Goal: Task Accomplishment & Management: Complete application form

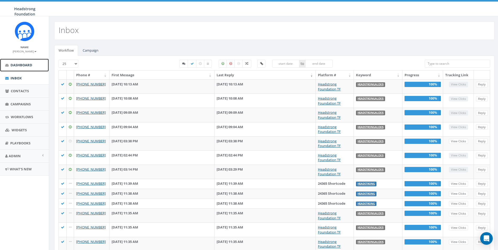
click at [33, 63] on link "Dashboard" at bounding box center [24, 65] width 49 height 13
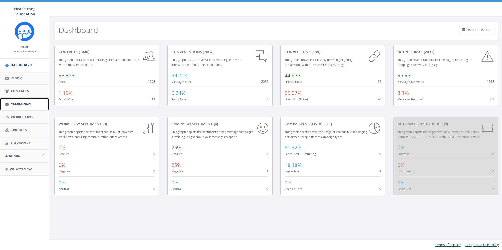
click at [34, 105] on link "Campaigns" at bounding box center [24, 104] width 49 height 13
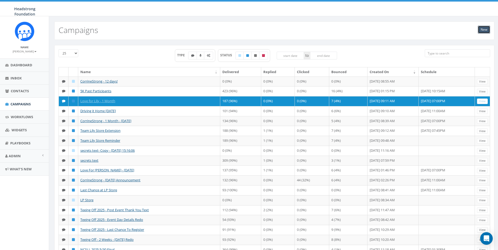
click at [482, 28] on link "New" at bounding box center [484, 30] width 12 height 8
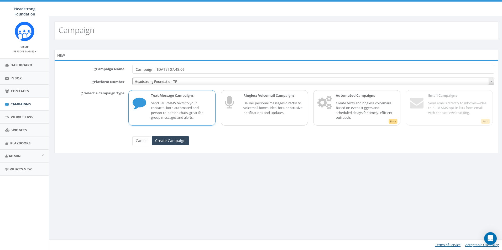
drag, startPoint x: 209, startPoint y: 71, endPoint x: 106, endPoint y: 68, distance: 103.7
click at [106, 68] on div "* Campaign Name Campaign - 09/22/2025, 07:48:06" at bounding box center [276, 69] width 443 height 9
click at [99, 155] on div "New * Campaign Name Campaign - 09/22/2025, 07:48:06 * Platform Number Headstron…" at bounding box center [276, 105] width 452 height 110
click at [156, 72] on input "Campaign - 09/22/2025, 07:48:06" at bounding box center [313, 69] width 362 height 9
drag, startPoint x: 209, startPoint y: 68, endPoint x: 110, endPoint y: 58, distance: 99.5
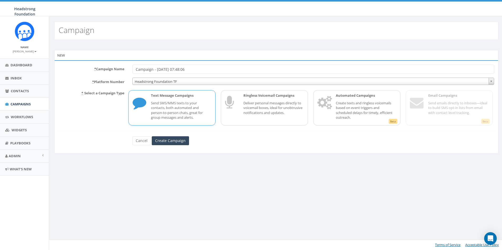
click at [110, 58] on div "New * Campaign Name Campaign - 09/22/2025, 07:48:06 * Platform Number Headstron…" at bounding box center [276, 101] width 444 height 103
type input "Lily - 13 Days"
click at [186, 137] on input "Create Campaign" at bounding box center [170, 140] width 37 height 9
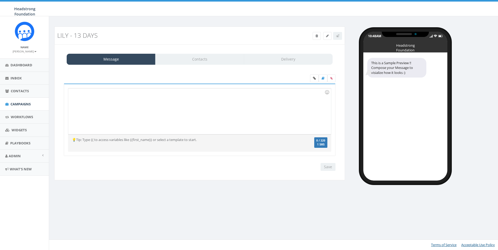
click at [190, 115] on div at bounding box center [199, 111] width 262 height 46
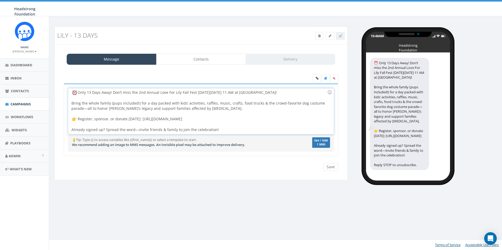
drag, startPoint x: 78, startPoint y: 95, endPoint x: 67, endPoint y: 96, distance: 10.8
click at [67, 96] on div "Only 13 Days Away! Don’t miss the 2nd Annual Love For Lily Fall Fest on Sunday,…" at bounding box center [201, 120] width 274 height 73
drag, startPoint x: 104, startPoint y: 93, endPoint x: 132, endPoint y: 94, distance: 28.1
click at [132, 94] on div "Only 13 Days Away! Don’t miss the 2nd Annual Love For Lily Fall Fest on Sunday,…" at bounding box center [200, 111] width 265 height 46
click at [164, 94] on div "Only 13 Days Away from 2nd Annual Love For Lily Fall Fest on Sunday, Oct. 5th a…" at bounding box center [200, 111] width 265 height 46
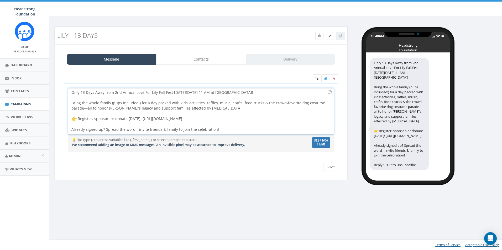
click at [173, 91] on div "Only 13 Days Away from 2nd Annual Love For Lily Fall Fest on Sunday, Oct. 5th a…" at bounding box center [200, 111] width 265 height 46
click at [171, 93] on div "Only 13 Days Away from 2nd Annual Love For Lily Fall Fest on Sunday, Oct. 5th a…" at bounding box center [200, 111] width 265 height 46
drag, startPoint x: 181, startPoint y: 93, endPoint x: 175, endPoint y: 93, distance: 6.0
click at [175, 93] on div "Only 13 Days Away from 2nd Annual Love For Lily Fall Fest! on Sunday, Oct. 5th …" at bounding box center [200, 111] width 265 height 46
click at [177, 93] on div "Only 13 Days Away from 2nd Annual Love For Lily Fall Fest! on Sunday, Oct. 5th …" at bounding box center [200, 111] width 265 height 46
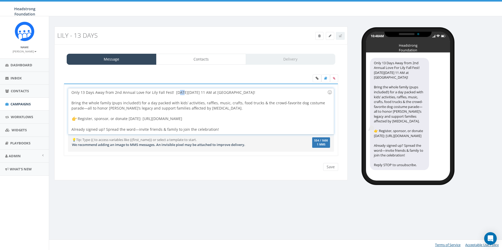
drag, startPoint x: 180, startPoint y: 93, endPoint x: 177, endPoint y: 93, distance: 2.9
click at [177, 93] on div "Only 13 Days Away from 2nd Annual Love For Lily Fall Fest! on Sunday, Oct. 5th …" at bounding box center [200, 111] width 265 height 46
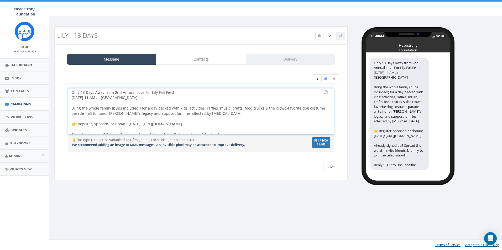
click at [143, 112] on div "Only 13 Days Away from 2nd Annual Love For Lily Fall Fest! Sunday, Oct. 5th at …" at bounding box center [200, 111] width 265 height 46
click at [143, 106] on div "Only 13 Days Away from 2nd Annual Love For Lily Fall Fest! Sunday, Oct. 5th at …" at bounding box center [200, 111] width 265 height 46
click at [70, 98] on div "Only 13 Days Away from 2nd Annual Love For Lily Fall Fest! Sunday, Oct. 5th at …" at bounding box center [200, 111] width 265 height 46
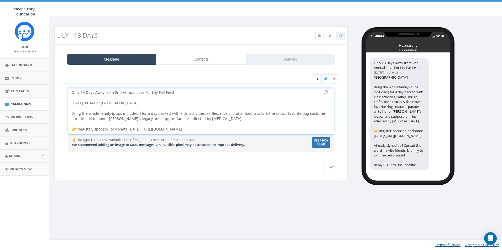
click at [74, 93] on div "Only 13 Days Away from 2nd Annual Love For Lily Fall Fest! Sunday, Oct. 5th at …" at bounding box center [200, 111] width 265 height 46
click at [73, 93] on div "Only 13 Days Away from 2nd Annual Love For Lily Fall Fest! Sunday, Oct. 5th at …" at bounding box center [200, 111] width 265 height 46
click at [93, 107] on div at bounding box center [199, 108] width 256 height 5
click at [71, 93] on div "Only 13 Days Away from 2nd Annual Love For Lily Fall Fest! Sunday, Oct. 5th at …" at bounding box center [200, 111] width 265 height 46
click at [325, 91] on div at bounding box center [325, 92] width 9 height 9
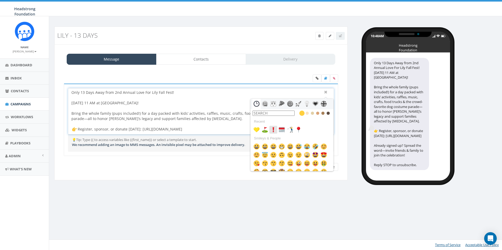
click at [274, 129] on img at bounding box center [273, 130] width 6 height 6
click at [71, 104] on div "Only 13 Days Away from 2nd Annual Love For Lily Fall Fest! Sunday, Oct. 5th at …" at bounding box center [200, 111] width 265 height 46
click at [281, 128] on img at bounding box center [281, 130] width 6 height 6
click at [71, 114] on div "Only 13 Days Away from 2nd Annual Love For Lily Fall Fest! Sunday, Oct. 5th at …" at bounding box center [200, 111] width 265 height 46
click at [273, 129] on img at bounding box center [273, 130] width 6 height 6
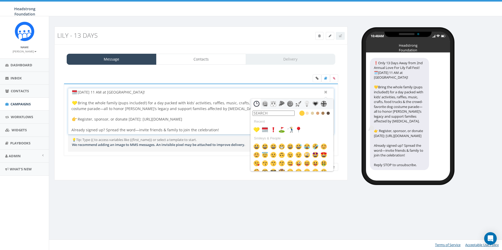
click at [270, 115] on input "text" at bounding box center [274, 113] width 42 height 5
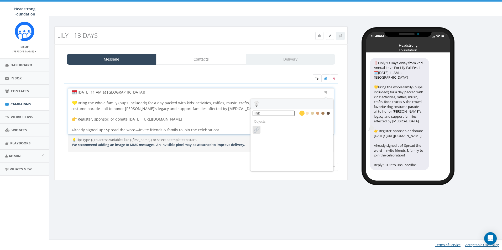
click at [259, 128] on img at bounding box center [256, 130] width 6 height 6
type input "link"
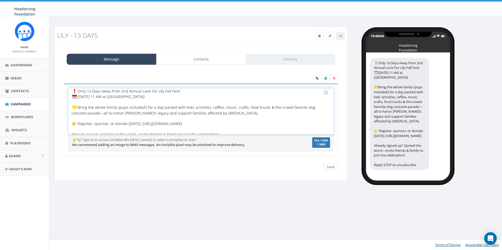
click at [73, 92] on img at bounding box center [74, 91] width 5 height 5
click at [72, 96] on img at bounding box center [74, 96] width 5 height 5
drag, startPoint x: 72, startPoint y: 97, endPoint x: 80, endPoint y: 97, distance: 7.1
click at [72, 97] on img at bounding box center [74, 96] width 5 height 5
click at [178, 93] on div "Only 13 Days Away from 2nd Annual Love For Lily Fall Fest! Sunday, Oct. 5th at …" at bounding box center [200, 111] width 265 height 46
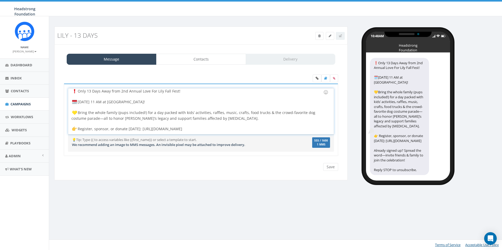
click at [93, 112] on div "Sunday, Oct. 5th at 11 AM at Exton Park! Bring the whole family (pups included!…" at bounding box center [199, 118] width 256 height 48
click at [77, 122] on div at bounding box center [199, 123] width 256 height 5
drag, startPoint x: 79, startPoint y: 127, endPoint x: 70, endPoint y: 128, distance: 9.5
click at [70, 128] on div "Only 13 Days Away from 2nd Annual Love For Lily Fall Fest! [DATE] 11 AM at [GEO…" at bounding box center [200, 111] width 265 height 46
click at [112, 118] on div "Sunday, Oct. 5th at 11 AM at Exton Park! Bring the whole family (pups included!…" at bounding box center [199, 118] width 256 height 48
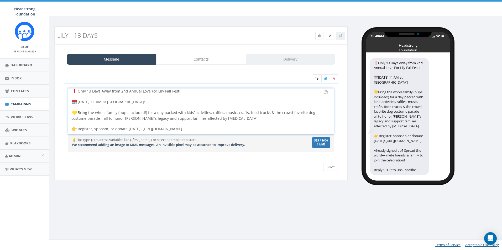
scroll to position [11, 0]
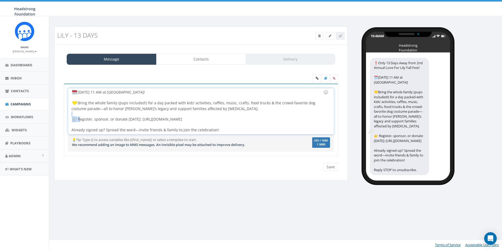
drag, startPoint x: 76, startPoint y: 120, endPoint x: 72, endPoint y: 120, distance: 3.7
click at [72, 120] on div "Sunday, Oct. 5th at 11 AM at Exton Park! Bring the whole family (pups included!…" at bounding box center [199, 109] width 256 height 48
click at [316, 77] on icon at bounding box center [316, 78] width 3 height 3
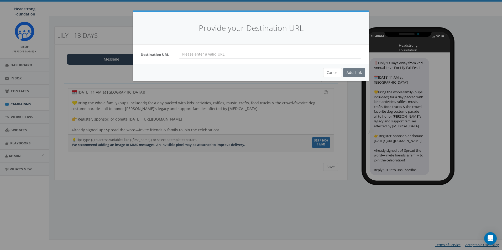
click at [203, 55] on input "url" at bounding box center [270, 54] width 182 height 9
click at [297, 43] on div "Provide your Destination URL" at bounding box center [251, 28] width 236 height 33
click at [332, 70] on button "Cancel" at bounding box center [332, 72] width 19 height 9
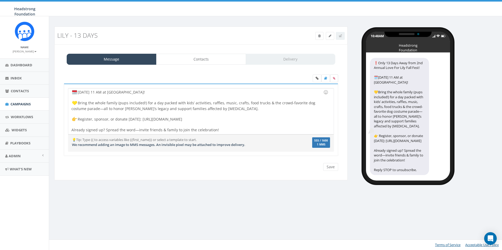
click at [335, 78] on icon at bounding box center [334, 78] width 2 height 3
click at [0, 0] on input "file" at bounding box center [0, 0] width 0 height 0
click at [326, 78] on icon at bounding box center [325, 78] width 3 height 3
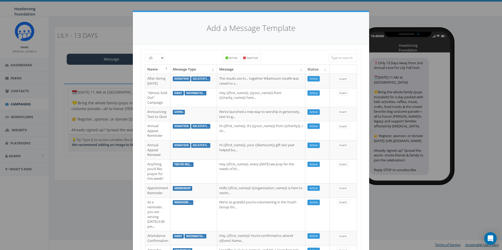
click at [135, 26] on div "Add a Message Template" at bounding box center [251, 28] width 236 height 33
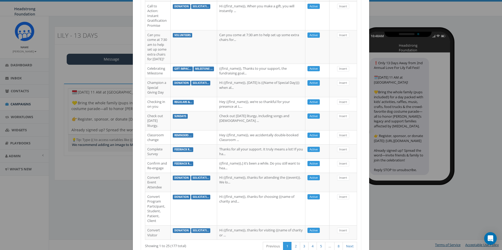
click at [442, 228] on div "Add a Message Template 25 50 100 Active Inactive Name Message Type Message Stat…" at bounding box center [251, 125] width 502 height 250
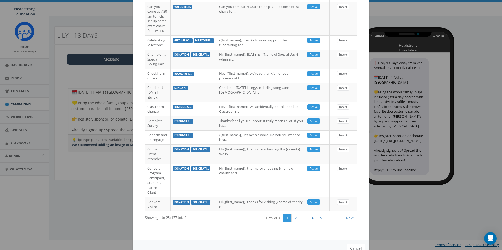
scroll to position [398, 0]
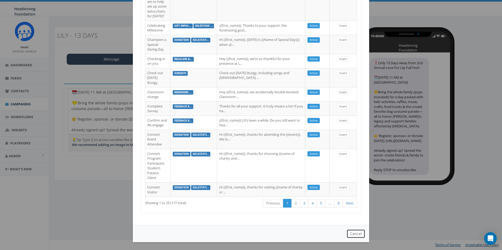
click at [358, 233] on button "Cancel" at bounding box center [355, 234] width 19 height 9
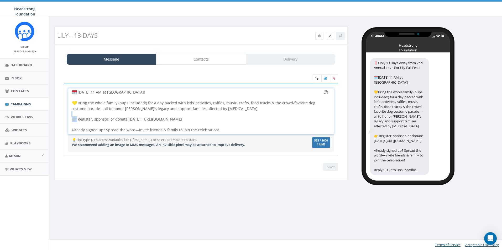
click at [326, 92] on div at bounding box center [325, 92] width 9 height 9
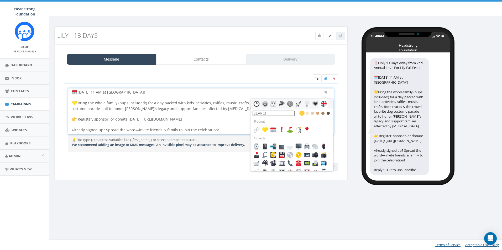
click at [265, 115] on input "text" at bounding box center [274, 113] width 42 height 5
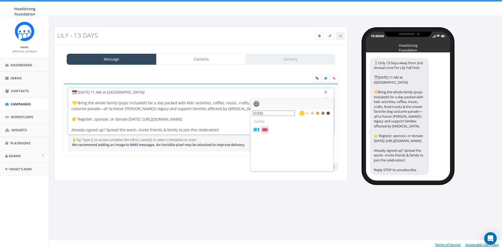
click at [267, 130] on img at bounding box center [265, 130] width 6 height 6
type input "ticket"
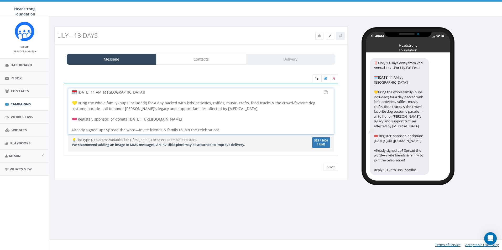
scroll to position [0, 0]
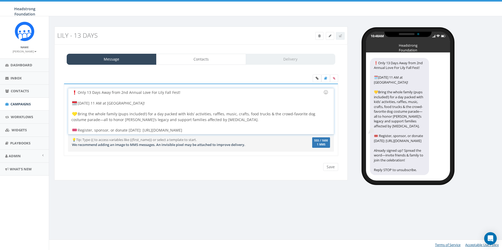
click at [79, 117] on div "Only 13 Days Away from 2nd Annual Love For Lily Fall Fest! Sunday, Oct. 5th at …" at bounding box center [200, 111] width 265 height 46
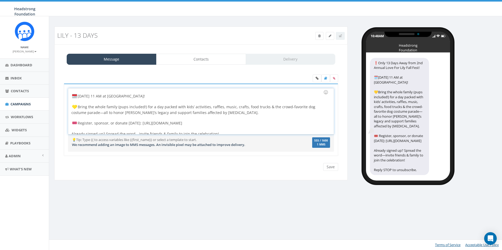
scroll to position [11, 0]
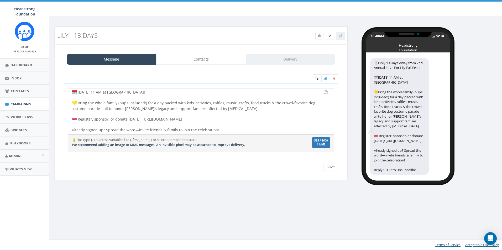
click at [340, 35] on div at bounding box center [329, 36] width 29 height 8
click at [329, 169] on input "Save" at bounding box center [330, 167] width 15 height 8
click at [344, 35] on link at bounding box center [340, 36] width 9 height 8
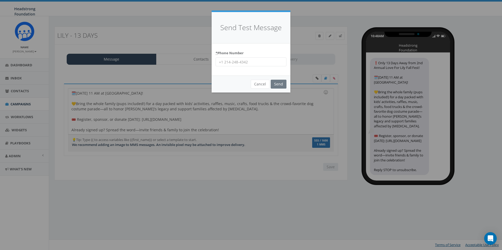
click at [233, 61] on input "* Phone Number" at bounding box center [250, 61] width 71 height 9
type input "+16098022576"
click at [276, 79] on div "Cancel Send" at bounding box center [251, 84] width 79 height 17
click at [275, 84] on input "Send" at bounding box center [279, 84] width 16 height 9
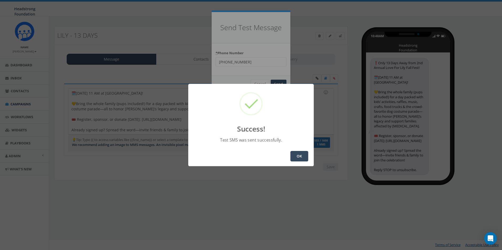
click at [295, 157] on button "OK" at bounding box center [299, 156] width 18 height 10
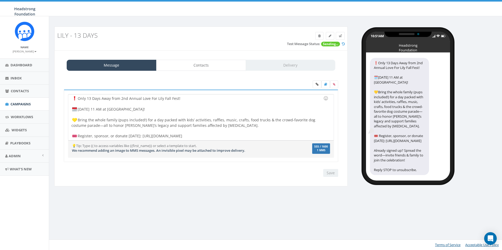
scroll to position [7, 0]
drag, startPoint x: 95, startPoint y: 99, endPoint x: 92, endPoint y: 99, distance: 2.9
click at [92, 99] on div "Only 13 Days Away from 2nd Annual Love For Lily Fall Fest! [DATE] 11 AM at [GEO…" at bounding box center [200, 117] width 265 height 46
click at [102, 98] on div "Only 13 days Away from 2nd Annual Love For Lily Fall Fest! [DATE] 11 AM at [GEO…" at bounding box center [200, 117] width 265 height 46
click at [329, 172] on input "Save" at bounding box center [330, 173] width 15 height 8
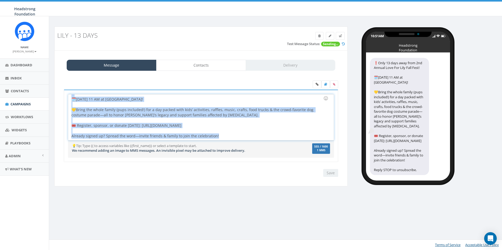
scroll to position [0, 0]
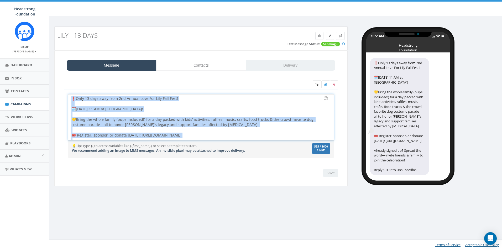
drag, startPoint x: 232, startPoint y: 137, endPoint x: 60, endPoint y: 94, distance: 177.2
click at [60, 94] on div "❗Only 13 Days Away from 2nd Annual Love For Lily Fall Fest! 🗓️Sunday, Oct. 5th …" at bounding box center [201, 129] width 282 height 79
copy div "❗Only 13 days away from 2nd Annual Love For Lily Fall Fest! 🗓️Sunday, Oct. 5th …"
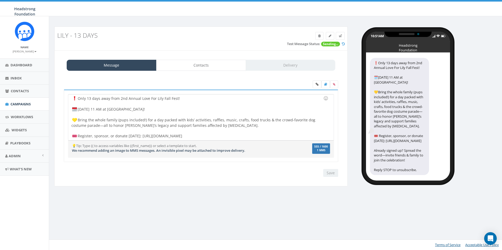
drag, startPoint x: 14, startPoint y: 115, endPoint x: 161, endPoint y: -19, distance: 199.7
click at [161, 0] on html "Headstrong Foundation Headstrong Foundation Profile Sign Out 55.72 % of Availab…" at bounding box center [251, 125] width 502 height 250
click at [332, 86] on label at bounding box center [334, 85] width 8 height 8
click at [0, 0] on input "file" at bounding box center [0, 0] width 0 height 0
click at [335, 83] on icon at bounding box center [334, 84] width 2 height 3
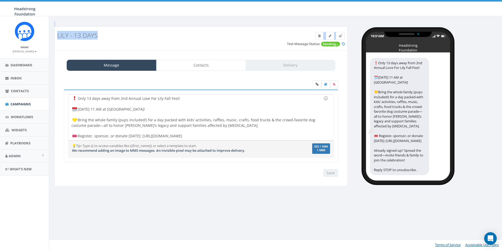
click at [0, 0] on input "file" at bounding box center [0, 0] width 0 height 0
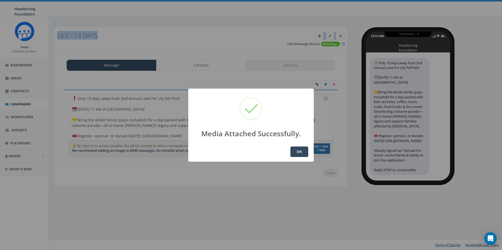
click at [300, 152] on button "OK" at bounding box center [299, 152] width 18 height 10
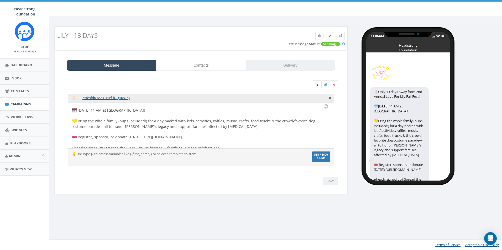
scroll to position [11, 0]
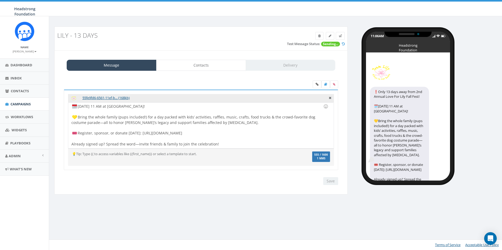
click at [327, 184] on div "Save Next" at bounding box center [329, 181] width 18 height 8
click at [264, 142] on div "Only 13 days away from 2nd Annual Love For Lily Fall Fest! [DATE] 11 AM at [GEO…" at bounding box center [200, 126] width 265 height 46
click at [335, 182] on div "Save Next" at bounding box center [329, 181] width 18 height 8
click at [336, 45] on span "Sending..." at bounding box center [330, 44] width 19 height 5
click at [339, 36] on icon at bounding box center [340, 35] width 3 height 3
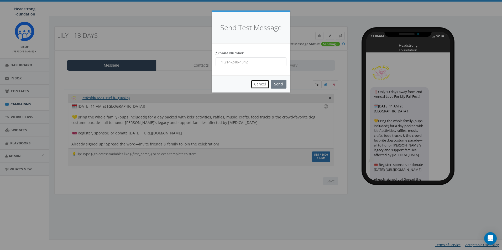
click at [259, 82] on button "Cancel" at bounding box center [260, 84] width 19 height 9
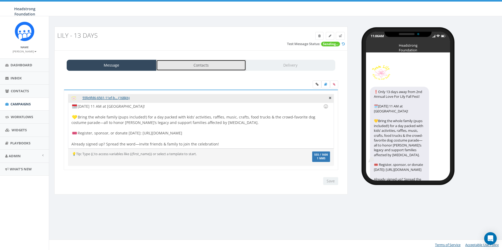
click at [214, 66] on link "Contacts" at bounding box center [201, 65] width 90 height 11
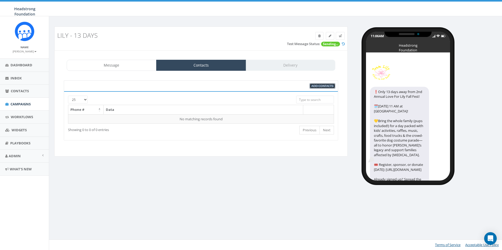
click at [324, 86] on span "Add Contacts" at bounding box center [323, 86] width 22 height 4
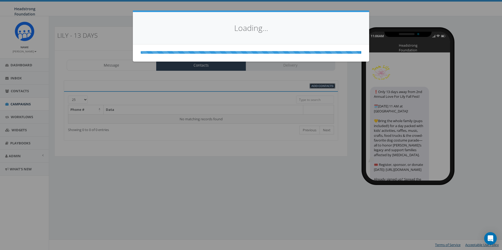
select select
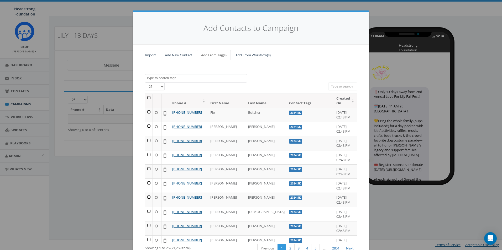
click at [187, 77] on textarea "Search" at bounding box center [196, 78] width 100 height 5
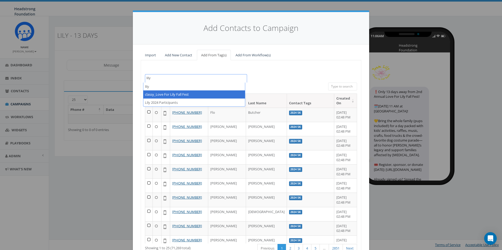
type textarea "lily"
select select "classy_Love For Lily Fall Fest"
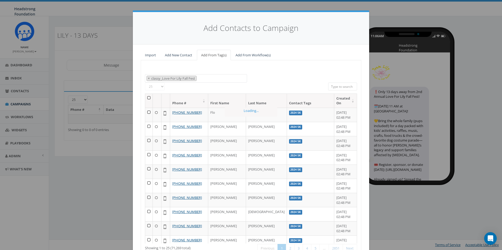
scroll to position [2509, 0]
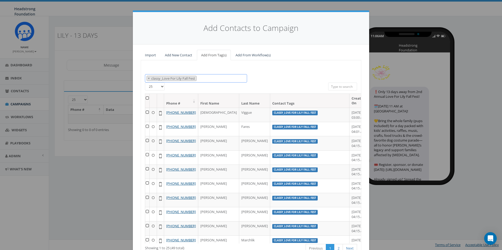
click at [208, 77] on span "× classy_Love For Lily Fall Fest" at bounding box center [196, 78] width 102 height 9
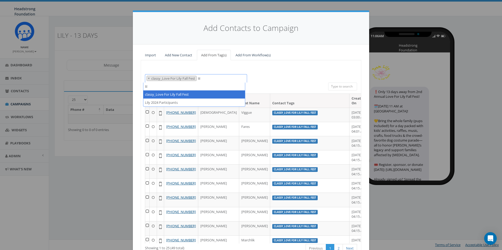
scroll to position [0, 0]
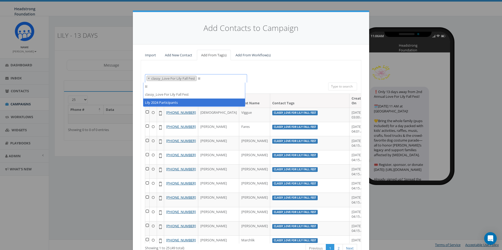
type textarea "lil"
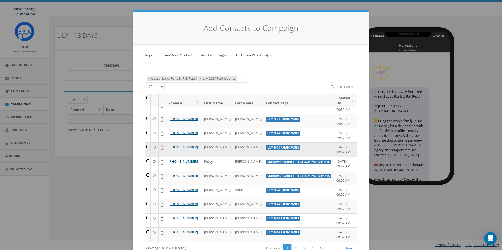
scroll to position [37, 0]
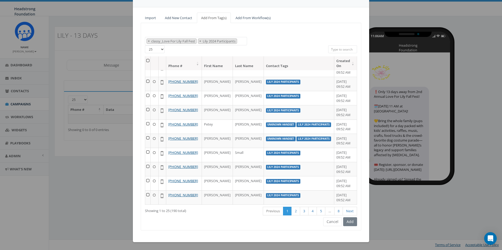
click at [147, 61] on th at bounding box center [148, 63] width 6 height 14
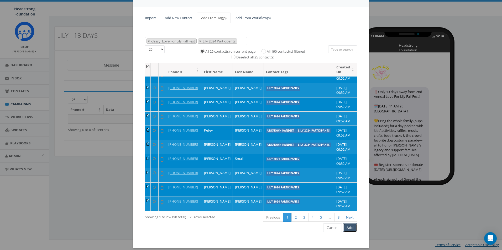
click at [353, 227] on button "Add" at bounding box center [350, 228] width 14 height 9
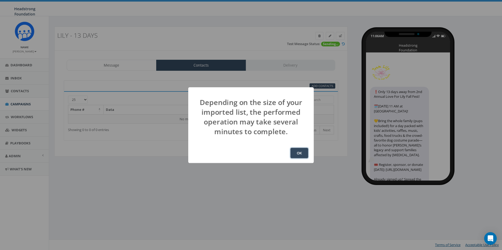
click at [302, 150] on button "OK" at bounding box center [299, 153] width 18 height 10
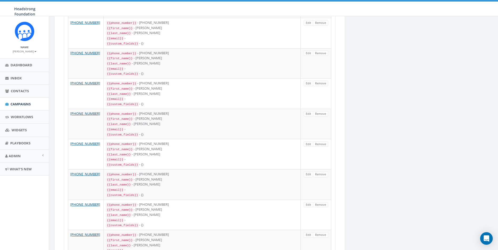
scroll to position [634, 0]
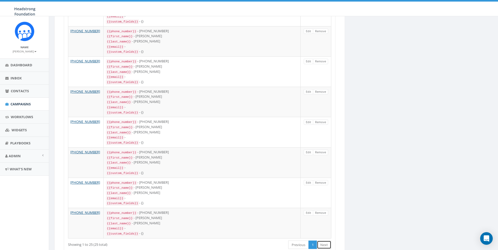
click at [328, 241] on link "Next" at bounding box center [324, 245] width 14 height 9
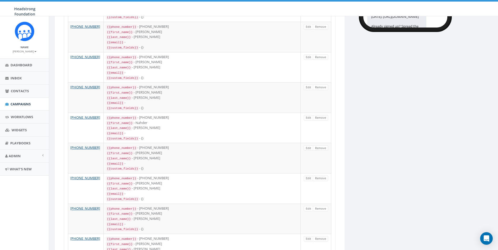
scroll to position [0, 0]
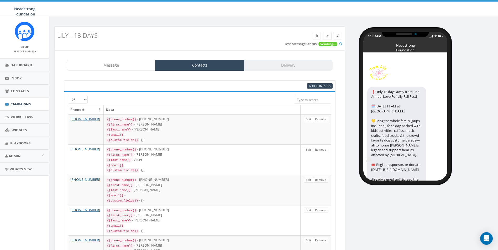
click at [279, 67] on div "Message Contacts Delivery" at bounding box center [200, 65] width 266 height 11
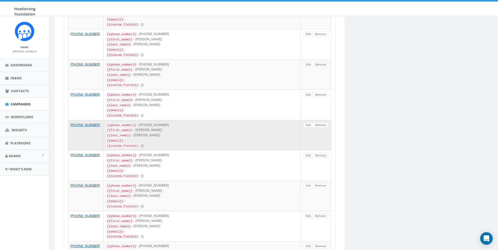
scroll to position [634, 0]
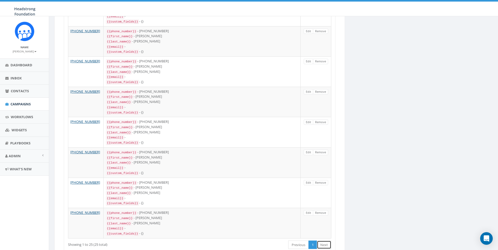
click at [329, 241] on link "Next" at bounding box center [324, 245] width 14 height 9
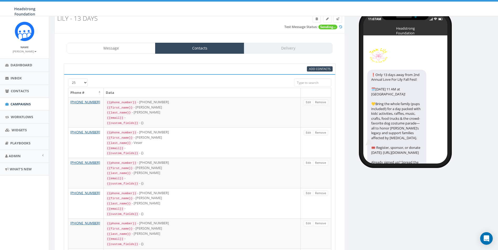
scroll to position [0, 0]
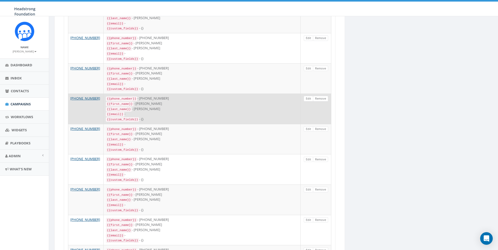
scroll to position [634, 0]
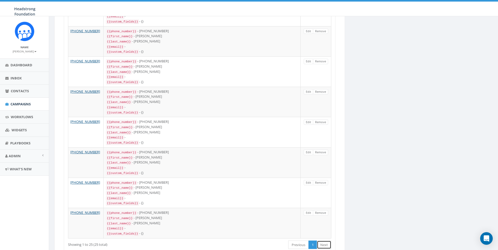
click at [322, 241] on link "Next" at bounding box center [324, 245] width 14 height 9
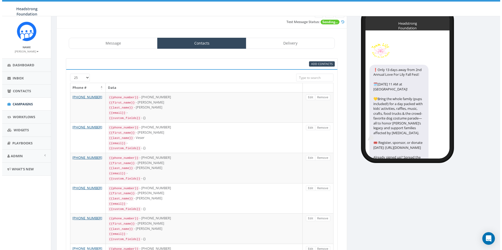
scroll to position [0, 0]
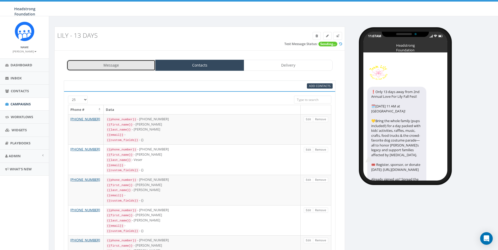
click at [137, 62] on link "Message" at bounding box center [111, 65] width 89 height 11
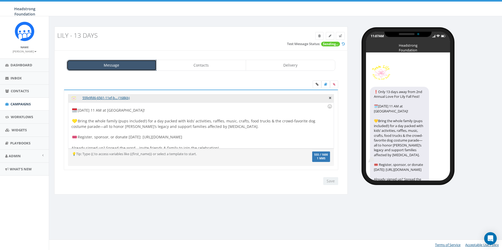
scroll to position [11, 0]
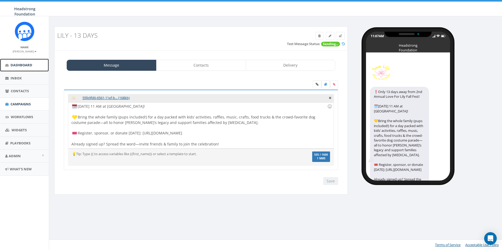
click at [18, 66] on span "Dashboard" at bounding box center [21, 65] width 22 height 5
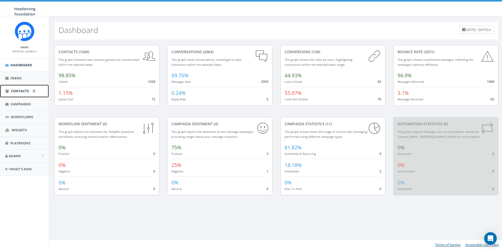
click at [21, 88] on link "Contacts" at bounding box center [24, 91] width 49 height 13
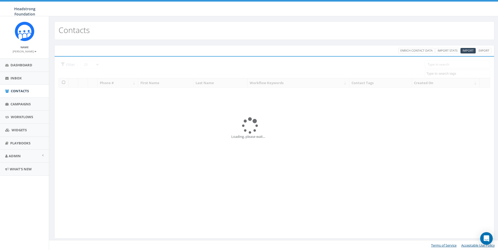
select select
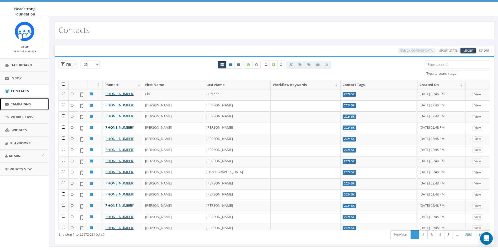
click at [18, 106] on span "Campaigns" at bounding box center [20, 104] width 20 height 5
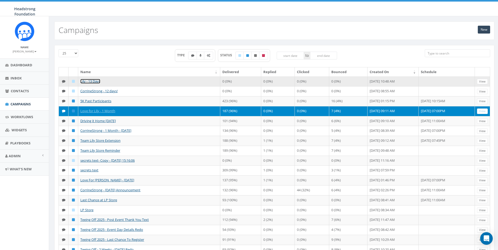
click at [91, 81] on link "Lily - 13 Days" at bounding box center [90, 81] width 20 height 5
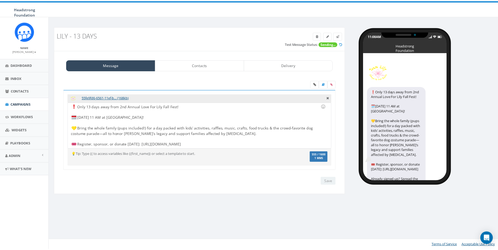
scroll to position [11, 0]
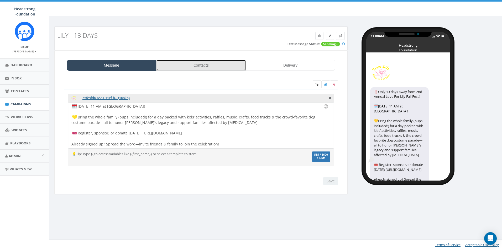
click at [212, 67] on link "Contacts" at bounding box center [201, 65] width 90 height 11
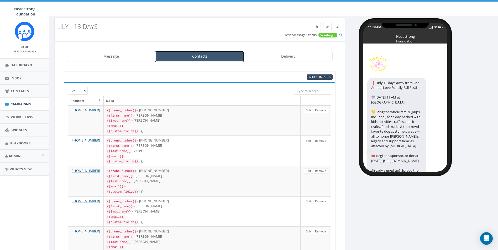
scroll to position [0, 0]
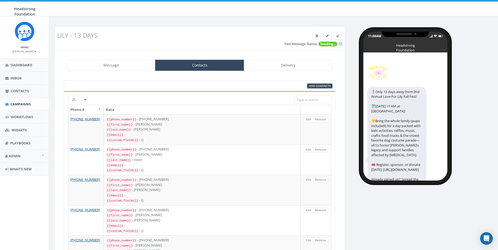
click at [312, 85] on span "Add Contacts" at bounding box center [320, 86] width 22 height 4
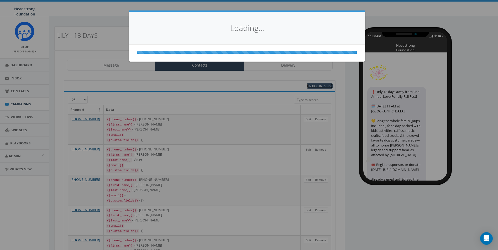
select select
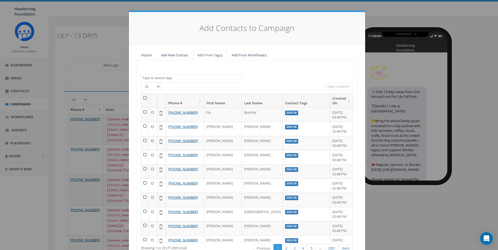
click at [199, 77] on textarea "Search" at bounding box center [193, 78] width 100 height 5
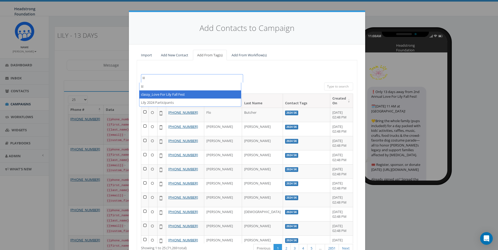
type textarea "lil"
select select "classy_Love For Lily Fall Fest"
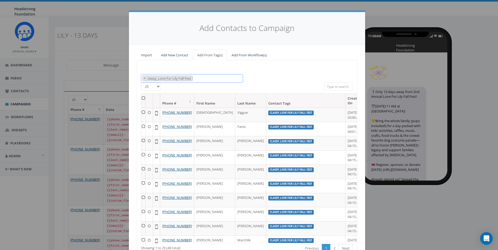
click at [202, 79] on span "× classy_Love For Lily Fall Fest" at bounding box center [192, 78] width 102 height 9
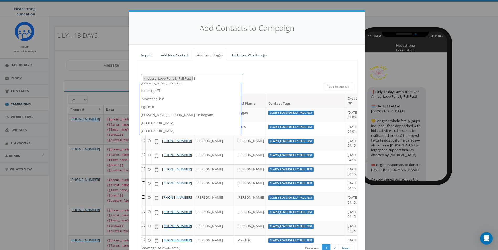
scroll to position [0, 0]
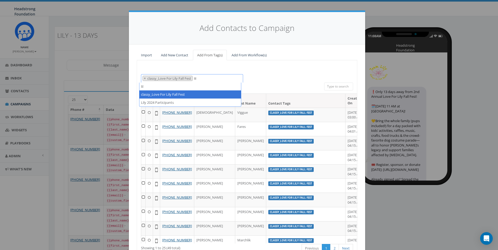
type textarea "lil"
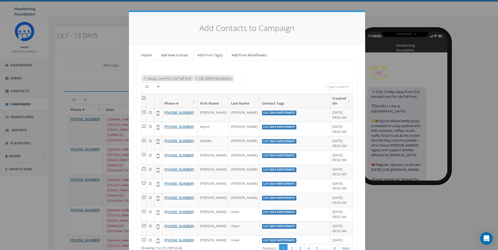
click at [145, 97] on th at bounding box center [144, 101] width 6 height 14
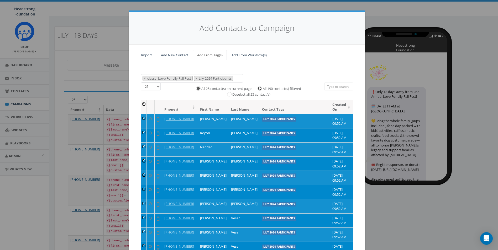
click at [261, 89] on input "All 190 contact(s) filtered" at bounding box center [260, 87] width 3 height 3
radio input "true"
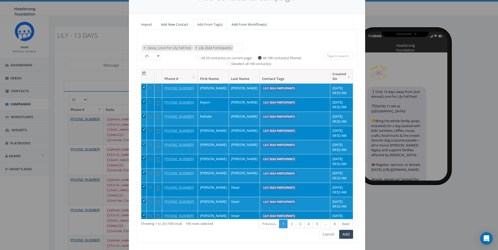
scroll to position [43, 0]
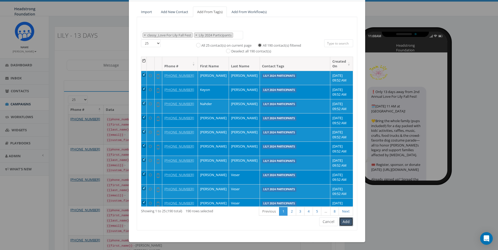
click at [348, 224] on button "Add" at bounding box center [346, 222] width 14 height 9
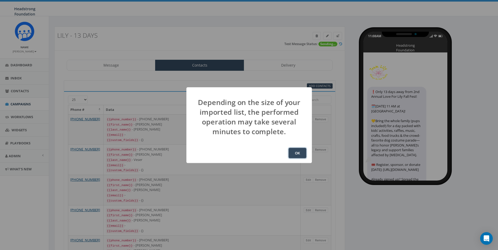
click at [295, 157] on button "OK" at bounding box center [297, 153] width 18 height 10
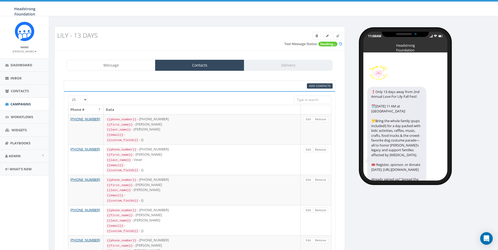
click at [342, 46] on div "Test Message Status: Sending..." at bounding box center [313, 44] width 58 height 6
click at [340, 44] on icon at bounding box center [340, 43] width 3 height 3
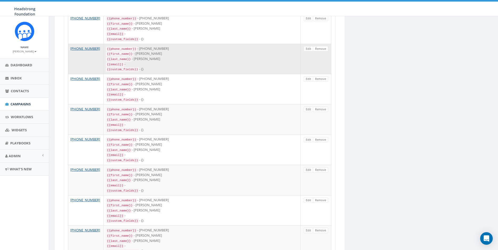
scroll to position [634, 0]
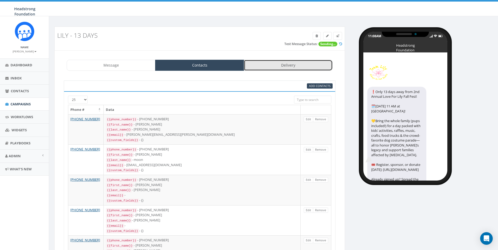
click at [286, 67] on link "Delivery" at bounding box center [288, 65] width 89 height 11
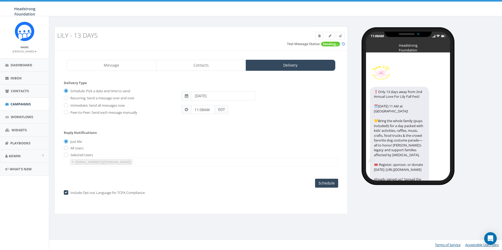
click at [190, 111] on span at bounding box center [186, 109] width 10 height 9
click at [202, 110] on input "11:08AM" at bounding box center [203, 109] width 24 height 9
click at [211, 46] on div "1 2 3 4 5 6 7 8 9 10 11 12 00 05 10 15 20 25 30 35 40 45 50 55" at bounding box center [221, 64] width 52 height 52
click at [221, 87] on div "1 2 3 4 5 6 7 8 9 10 11 12 00 05 10 15 20 25 30 35 40 45 50 55" at bounding box center [221, 64] width 52 height 52
click at [219, 111] on span "EDT" at bounding box center [221, 109] width 13 height 9
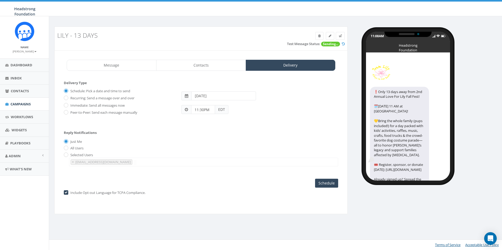
click at [222, 111] on span "EDT" at bounding box center [221, 109] width 13 height 9
click at [188, 112] on span at bounding box center [186, 109] width 10 height 9
click at [201, 108] on input "11:30PM" at bounding box center [203, 109] width 24 height 9
click at [197, 96] on button "AM" at bounding box center [199, 95] width 8 height 8
click at [212, 46] on div "1 2 3 4 5 6 7 8 9 10 11 12 00 05 10 15 20 25 30 35 40 45 50 55" at bounding box center [221, 64] width 52 height 52
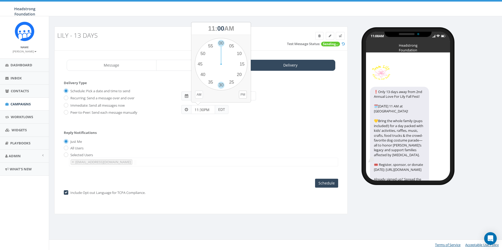
click at [220, 86] on div "1 2 3 4 5 6 7 8 9 10 11 12 00 05 10 15 20 25 30 35 40 45 50 55" at bounding box center [221, 64] width 52 height 52
type input "11:30AM"
click at [215, 93] on input "2025-09-23" at bounding box center [223, 96] width 65 height 9
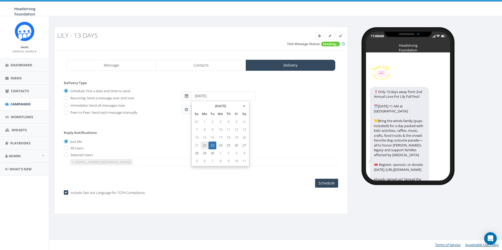
click at [205, 146] on td "22" at bounding box center [205, 146] width 8 height 8
type input "2025-09-22"
click at [284, 127] on div "Reply Notifications Just Me All Users Selected Users cheryl@headstrong.org lcav…" at bounding box center [201, 147] width 274 height 44
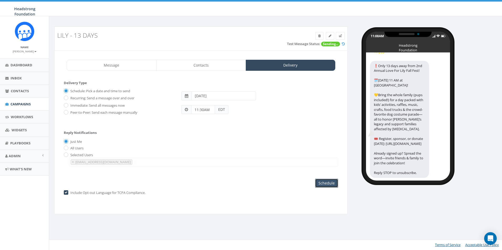
click at [328, 184] on input "Schedule" at bounding box center [326, 183] width 23 height 9
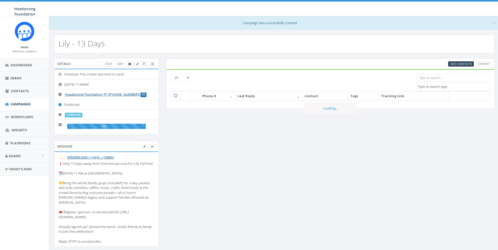
select select
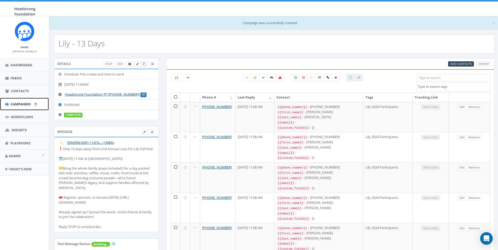
click at [22, 101] on link "Campaigns" at bounding box center [24, 104] width 49 height 13
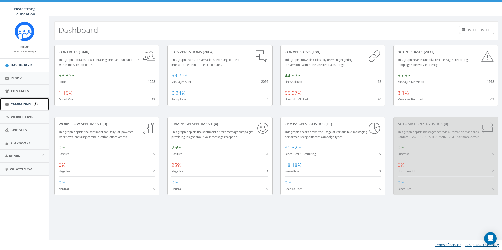
click at [19, 104] on span "Campaigns" at bounding box center [20, 104] width 20 height 5
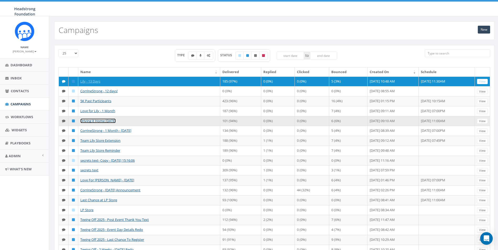
click at [109, 123] on link "Driving it Home [DATE]" at bounding box center [97, 121] width 35 height 5
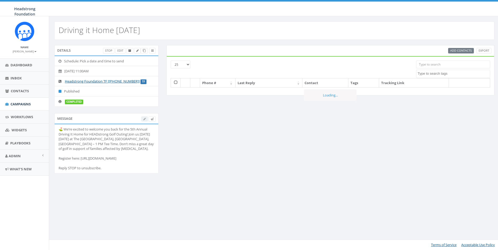
select select
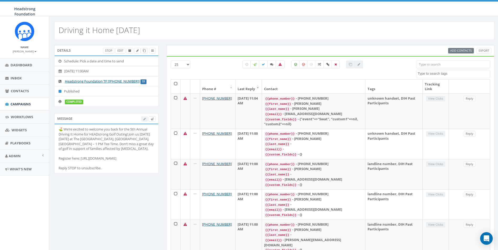
drag, startPoint x: 106, startPoint y: 167, endPoint x: 58, endPoint y: 128, distance: 61.8
click at [58, 128] on li "⛳️ We’re excited to welcome you back for the 5th Annual Driving It Home for HEA…" at bounding box center [107, 148] width 104 height 49
drag, startPoint x: 58, startPoint y: 128, endPoint x: 73, endPoint y: 135, distance: 16.8
copy div "⛳️ We’re excited to welcome you back for the 5th Annual Driving It Home for HEA…"
click at [28, 66] on span "Dashboard" at bounding box center [21, 65] width 22 height 5
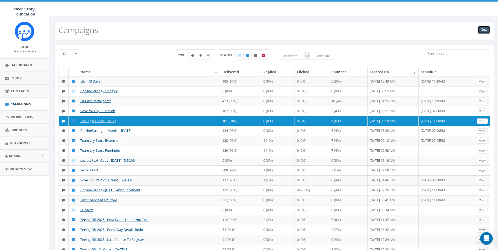
click at [481, 30] on link "New" at bounding box center [484, 30] width 12 height 8
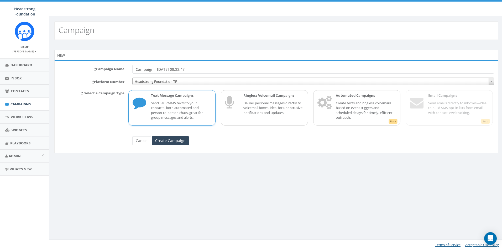
click at [182, 84] on span "Headstrong Foundation TF" at bounding box center [313, 81] width 361 height 7
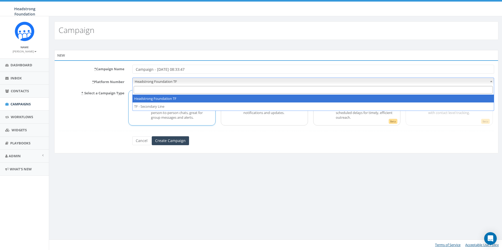
click at [182, 84] on span "Headstrong Foundation TF" at bounding box center [313, 81] width 361 height 7
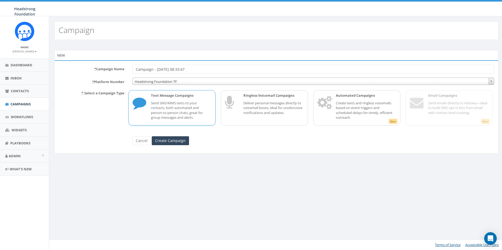
drag, startPoint x: 198, startPoint y: 69, endPoint x: 106, endPoint y: 64, distance: 92.3
click at [106, 64] on div "* Campaign Name Campaign - 09/22/2025, 08:33:47 * Platform Number Headstrong Fo…" at bounding box center [276, 106] width 444 height 93
type input "Driving it Home - 3 Weeks"
click at [179, 141] on input "Create Campaign" at bounding box center [170, 140] width 37 height 9
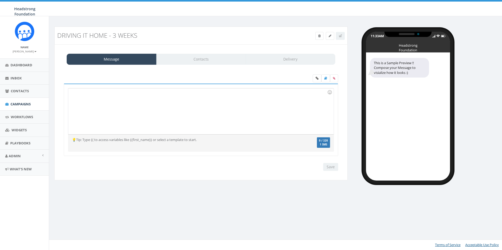
click at [189, 107] on div at bounding box center [200, 111] width 265 height 46
click at [127, 97] on div at bounding box center [200, 111] width 265 height 46
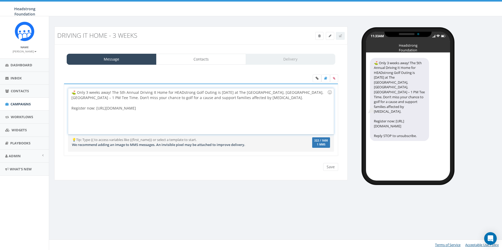
click at [113, 106] on div "⛳️ Only 3 weeks away! The 5th Annual Driving It Home for HEADstrong Golf Outing…" at bounding box center [200, 111] width 265 height 46
click at [332, 78] on label at bounding box center [334, 79] width 8 height 8
click at [0, 0] on input "file" at bounding box center [0, 0] width 0 height 0
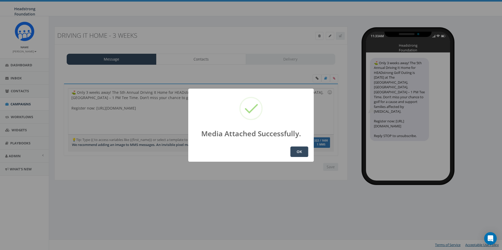
click at [298, 150] on button "OK" at bounding box center [299, 152] width 18 height 10
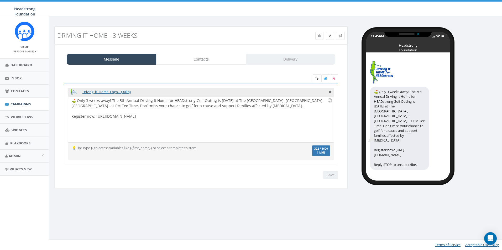
click at [292, 134] on div "⛳️ Only 3 weeks away! The 5th Annual Driving It Home for HEADstrong Golf Outing…" at bounding box center [200, 120] width 265 height 46
click at [226, 63] on link "Contacts" at bounding box center [201, 59] width 90 height 11
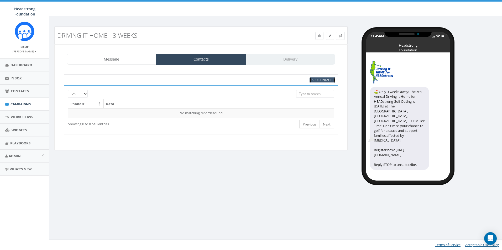
click at [328, 80] on span "Add Contacts" at bounding box center [323, 80] width 22 height 4
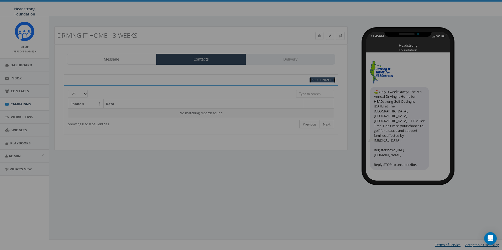
select select
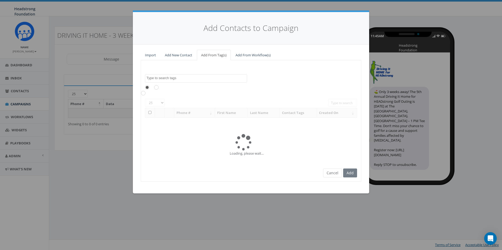
click at [177, 77] on textarea "Search" at bounding box center [196, 78] width 100 height 5
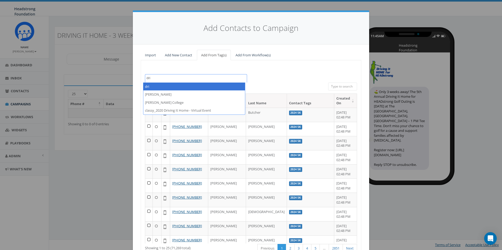
drag, startPoint x: 177, startPoint y: 77, endPoint x: 136, endPoint y: 77, distance: 40.7
click at [136, 77] on div "Import Add New Contact Add From Tag(s) Add From Workflow(s) 000 Shot Challenge …" at bounding box center [251, 162] width 236 height 235
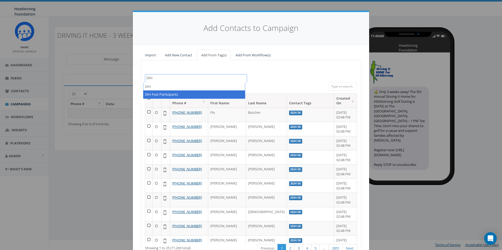
type textarea "DIH"
select select "DIH Past Participants"
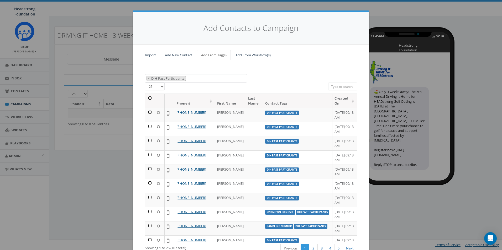
click at [147, 98] on th at bounding box center [150, 101] width 10 height 14
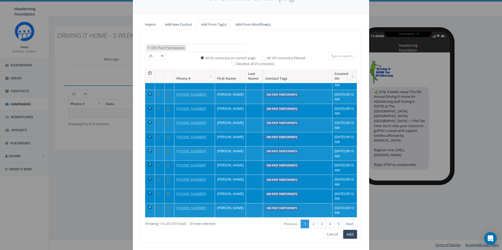
scroll to position [43, 0]
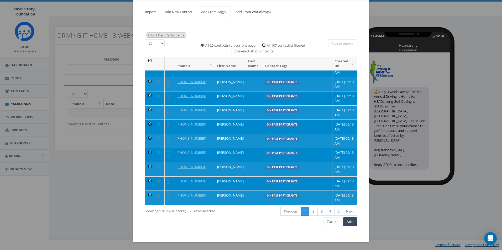
click at [263, 45] on input "All 107 contact(s) filtered" at bounding box center [264, 44] width 3 height 3
radio input "true"
click at [349, 223] on button "Add" at bounding box center [350, 222] width 14 height 9
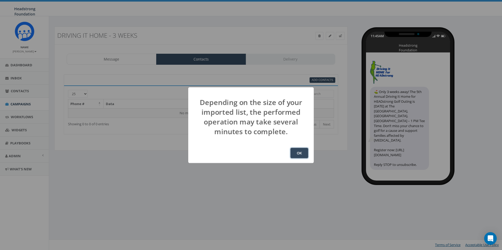
click at [302, 152] on button "OK" at bounding box center [299, 153] width 18 height 10
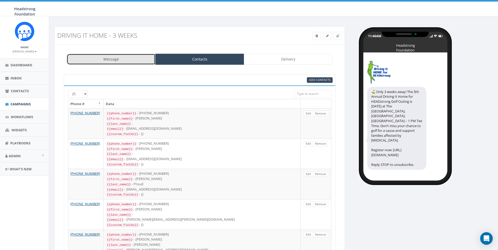
click at [127, 59] on link "Message" at bounding box center [111, 59] width 89 height 11
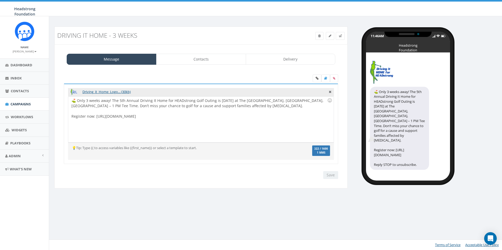
click at [329, 181] on div "Driving_it_Home_Logo... (30kb) ⛳️ Only 3 weeks away! The 5th Annual Driving It …" at bounding box center [201, 126] width 285 height 115
click at [223, 62] on link "Contacts" at bounding box center [201, 59] width 90 height 11
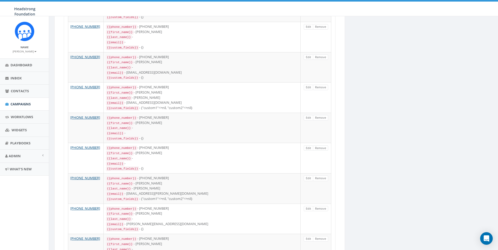
scroll to position [628, 0]
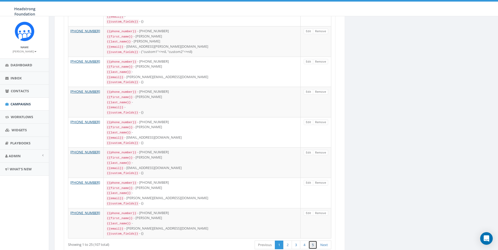
click at [312, 241] on link "5" at bounding box center [312, 245] width 9 height 9
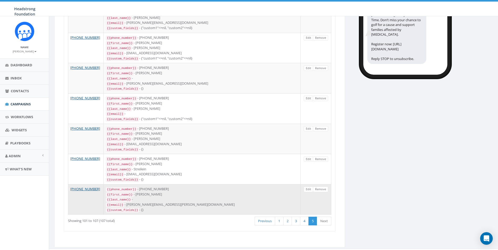
scroll to position [0, 0]
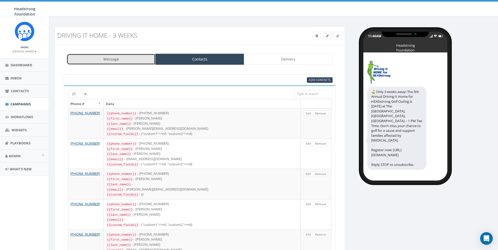
click at [131, 61] on link "Message" at bounding box center [111, 59] width 89 height 11
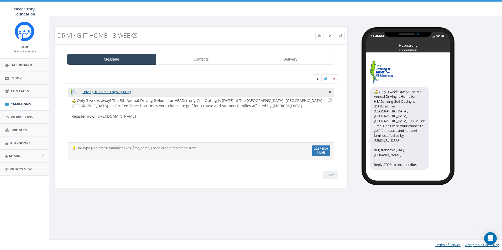
click at [248, 111] on div at bounding box center [199, 111] width 256 height 5
click at [248, 107] on div "⛳️ Only 3 weeks away! The 5th Annual Driving It Home for HEADstrong Golf Outing…" at bounding box center [200, 120] width 265 height 46
click at [205, 122] on div "⛳️ Only 3 weeks away! The 5th Annual Driving It Home for HEADstrong Golf Outing…" at bounding box center [200, 120] width 265 height 46
drag, startPoint x: 210, startPoint y: 126, endPoint x: 171, endPoint y: 128, distance: 38.7
click at [171, 128] on div "Already registered? Invite your friends and family to join us on the course!" at bounding box center [199, 126] width 256 height 5
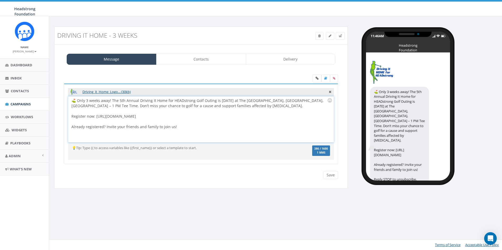
click at [137, 128] on div "Already registered? Invite your friends and family to join us!" at bounding box center [199, 126] width 256 height 5
click at [198, 126] on div "Already registered? Invite your co-workers, friends and family to join us!" at bounding box center [199, 126] width 256 height 5
click at [333, 176] on input "Save" at bounding box center [330, 175] width 15 height 8
click at [194, 123] on div at bounding box center [199, 121] width 256 height 5
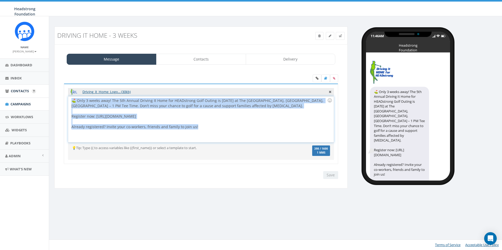
drag, startPoint x: 197, startPoint y: 127, endPoint x: 43, endPoint y: 91, distance: 158.1
click at [43, 91] on body "Headstrong Foundation Headstrong Foundation Profile Sign Out 67.70 % of Availab…" at bounding box center [251, 125] width 502 height 250
copy div "⛳️ Only 3 weeks away! The 5th Annual Driving It Home for HEADstrong Golf Outing…"
click at [183, 116] on div "⛳️ Only 3 weeks away! The 5th Annual Driving It Home for HEADstrong Golf Outing…" at bounding box center [200, 120] width 265 height 46
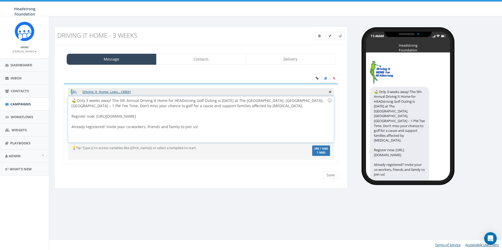
click at [199, 129] on div "⛳️ Only 3 weeks away! The 5th Annual Driving It Home for HEADstrong Golf Outing…" at bounding box center [200, 120] width 265 height 46
drag, startPoint x: 197, startPoint y: 127, endPoint x: 181, endPoint y: 129, distance: 15.6
click at [181, 129] on div "⛳️ Only 3 weeks away! The 5th Annual Driving It Home for HEADstrong Golf Outing…" at bounding box center [200, 120] width 265 height 46
drag, startPoint x: 213, startPoint y: 127, endPoint x: 181, endPoint y: 127, distance: 32.0
click at [181, 127] on div "⛳️ Only 3 weeks away! The 5th Annual Driving It Home for HEADstrong Golf Outing…" at bounding box center [200, 120] width 265 height 46
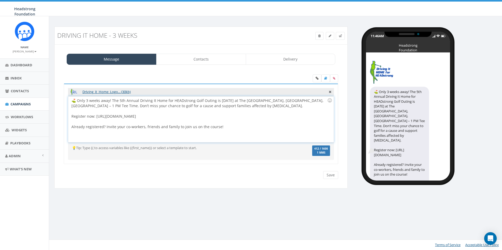
click at [329, 171] on div "You cannot attach more than one file !! Please remove the old file and continue…" at bounding box center [201, 171] width 282 height 0
click at [330, 175] on input "Save" at bounding box center [330, 175] width 15 height 8
click at [225, 58] on link "Contacts" at bounding box center [201, 59] width 90 height 11
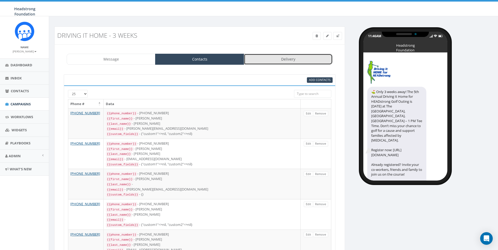
click at [288, 57] on link "Delivery" at bounding box center [288, 59] width 89 height 11
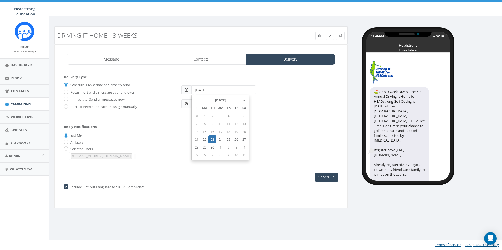
click at [202, 90] on input "2025-09-23" at bounding box center [223, 90] width 65 height 9
click at [204, 140] on td "22" at bounding box center [205, 140] width 8 height 8
type input "2025-09-22"
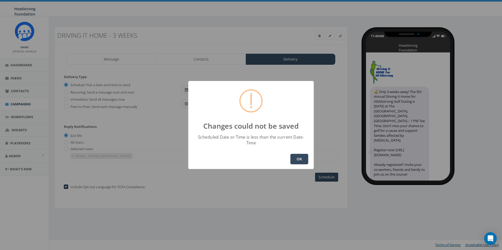
click at [300, 159] on button "OK" at bounding box center [299, 159] width 18 height 10
click at [302, 159] on button "OK" at bounding box center [299, 159] width 18 height 10
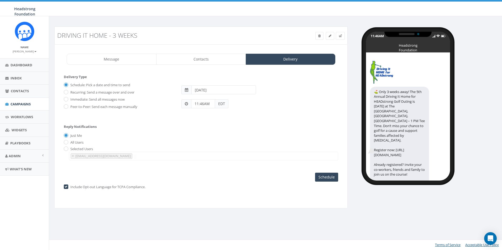
click at [199, 105] on input "11:46AM" at bounding box center [203, 103] width 24 height 9
click at [220, 36] on div "1 2 3 4 5 6 7 8 9 10 11 12 00 05 10 15 20 25 30 35 40 45 50 55" at bounding box center [221, 58] width 52 height 52
drag, startPoint x: 221, startPoint y: 33, endPoint x: 221, endPoint y: 37, distance: 4.5
click at [221, 34] on div "00 05 10 15 20 25 30 35 40 45 50 55" at bounding box center [221, 58] width 52 height 52
click at [221, 38] on div "1 2 3 4 5 6 7 8 9 10 11 12 00 05 10 15 20 25 30 35 40 45 50 55" at bounding box center [221, 58] width 52 height 52
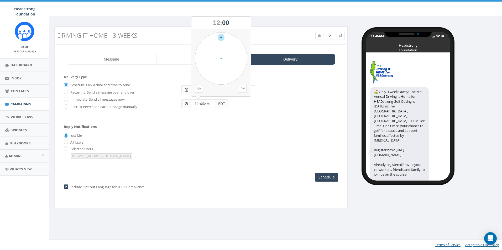
type input "12:00PM"
click at [204, 93] on input "2025-09-22" at bounding box center [223, 90] width 65 height 9
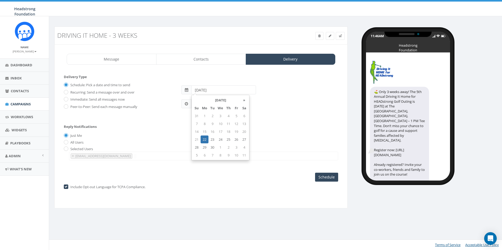
click at [204, 140] on td "22" at bounding box center [205, 140] width 8 height 8
click at [298, 135] on div "Just Me" at bounding box center [201, 136] width 274 height 6
click at [328, 177] on input "Schedule" at bounding box center [326, 177] width 23 height 9
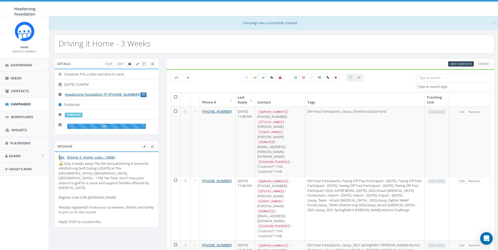
select select
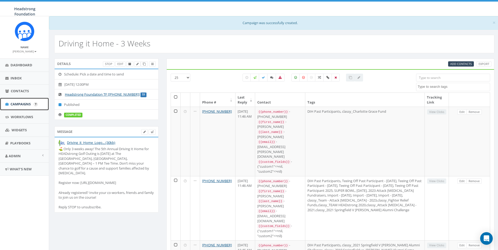
click at [28, 104] on span "Campaigns" at bounding box center [20, 104] width 20 height 5
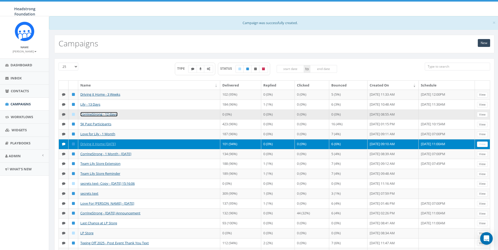
click at [104, 117] on link "CorrineStrong - 12 days!" at bounding box center [98, 114] width 37 height 5
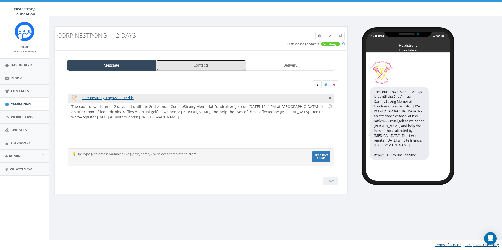
click at [224, 65] on link "Contacts" at bounding box center [201, 65] width 90 height 11
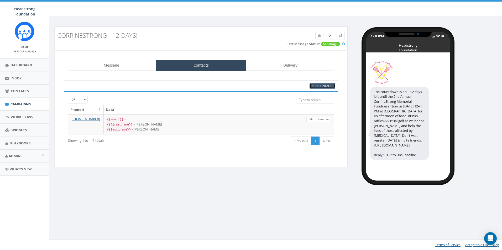
click at [315, 86] on span "Add Contacts" at bounding box center [323, 86] width 22 height 4
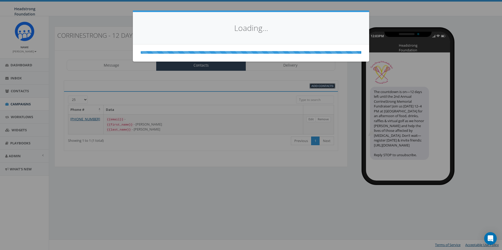
select select
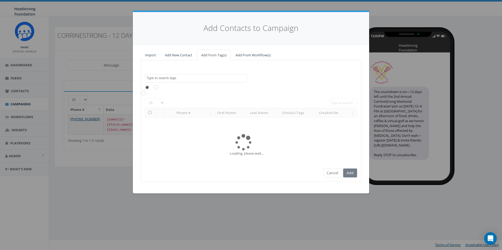
click at [197, 78] on textarea "Search" at bounding box center [196, 78] width 100 height 5
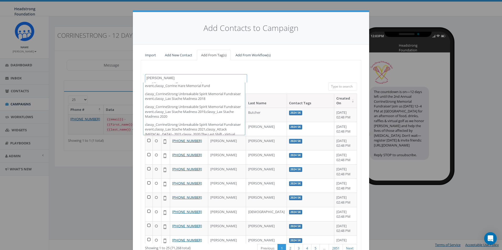
scroll to position [130, 0]
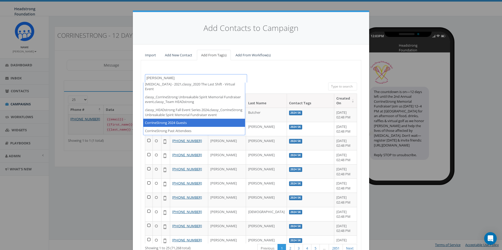
type textarea "corrine"
select select "CorrineStrong 2024 Guests"
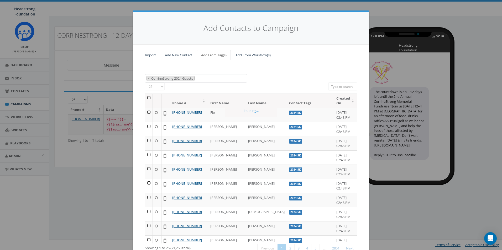
scroll to position [4139, 0]
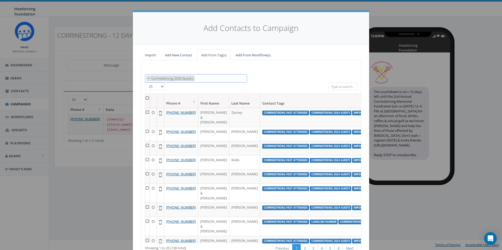
click at [204, 81] on span "× CorrineStrong 2024 Guests" at bounding box center [196, 78] width 102 height 9
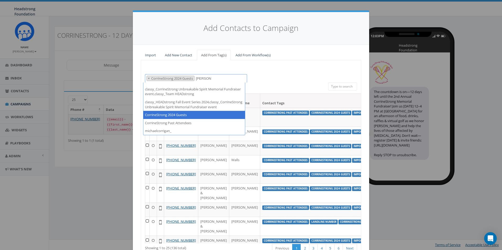
scroll to position [130, 0]
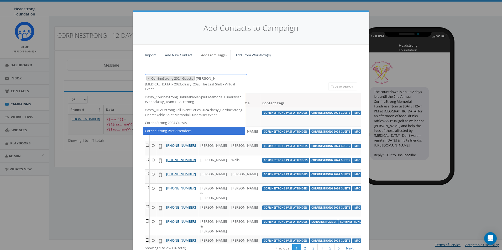
type textarea "corrine"
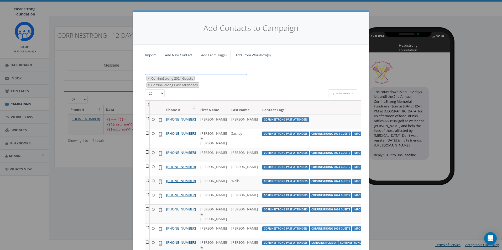
click at [204, 78] on span "× CorrineStrong 2024 Guests × CorrineStrong Past Attendees" at bounding box center [196, 81] width 102 height 15
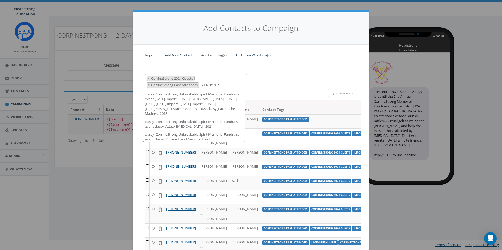
scroll to position [0, 0]
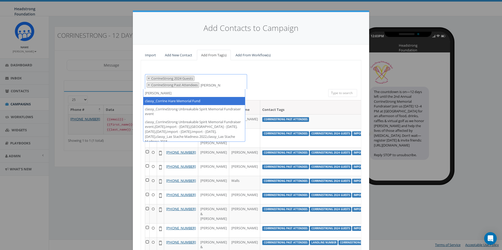
type textarea "corrine"
select select "classy_Corrine Hare Memorial Fund"
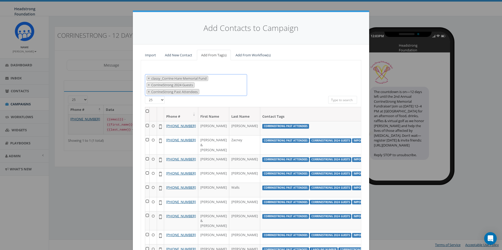
click at [212, 91] on span "× classy_Corrine Hare Memorial Fund × CorrineStrong 2024 Guests × CorrineStrong…" at bounding box center [196, 85] width 102 height 22
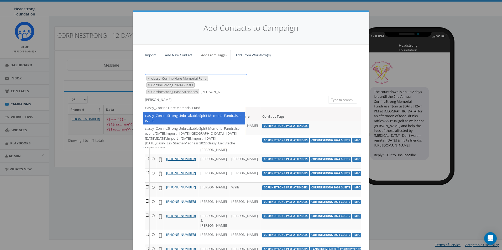
type textarea "corrine"
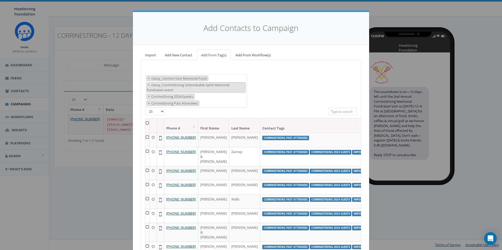
click at [145, 122] on th at bounding box center [147, 126] width 4 height 14
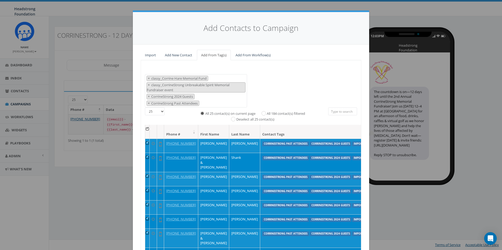
scroll to position [347, 0]
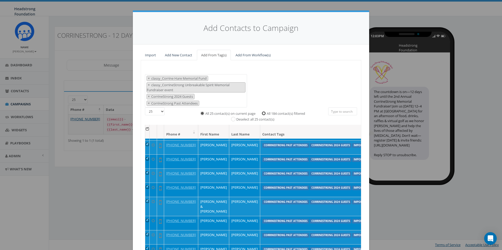
click at [263, 113] on input "All 184 contact(s) filtered" at bounding box center [264, 112] width 3 height 3
radio input "true"
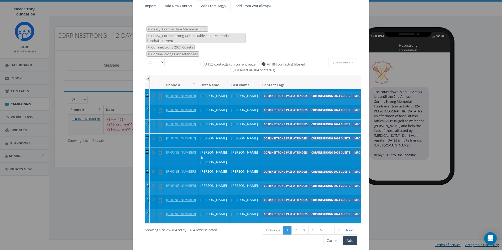
scroll to position [68, 0]
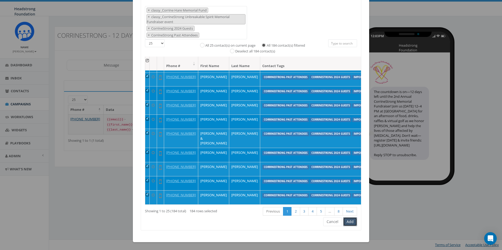
click at [350, 223] on button "Add" at bounding box center [350, 222] width 14 height 9
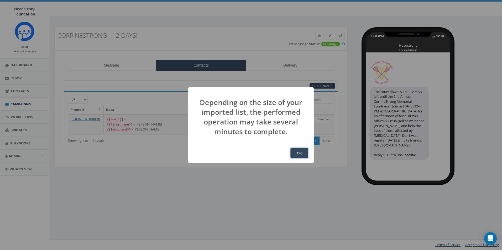
click at [296, 156] on button "OK" at bounding box center [299, 153] width 18 height 10
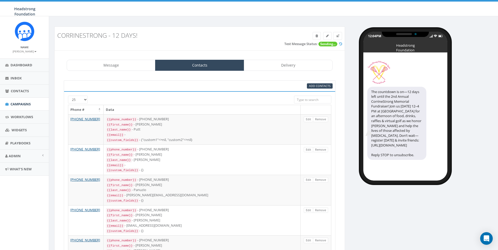
click at [303, 97] on input "search" at bounding box center [312, 100] width 37 height 8
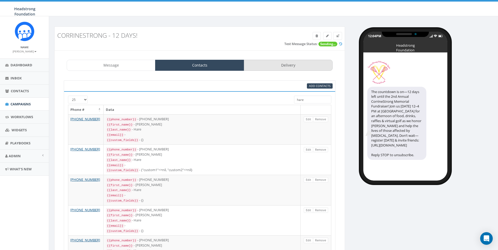
type input "hare"
click at [298, 68] on link "Delivery" at bounding box center [288, 65] width 89 height 11
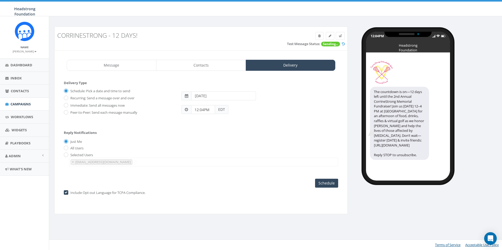
click at [113, 106] on label "Immediate: Send all messages now" at bounding box center [97, 105] width 56 height 5
click at [67, 106] on input "Immediate: Send all messages now" at bounding box center [65, 105] width 3 height 3
radio input "true"
click at [322, 184] on input "Send Now" at bounding box center [325, 183] width 25 height 9
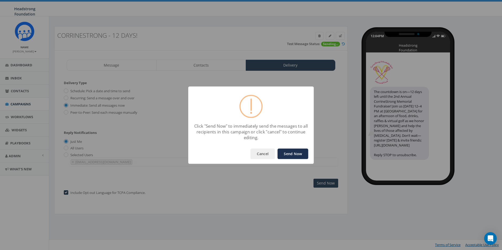
click at [298, 156] on button "Send Now" at bounding box center [292, 154] width 31 height 10
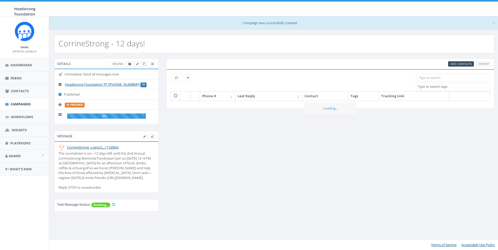
select select
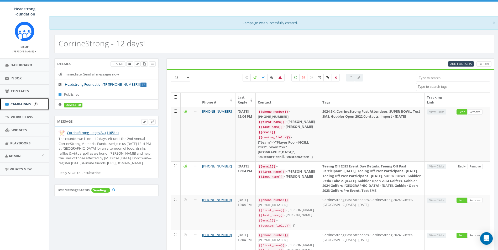
click at [32, 100] on link "Campaigns" at bounding box center [24, 104] width 49 height 13
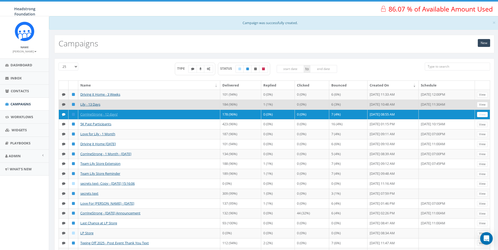
click at [263, 108] on td "1 (1%)" at bounding box center [278, 105] width 34 height 10
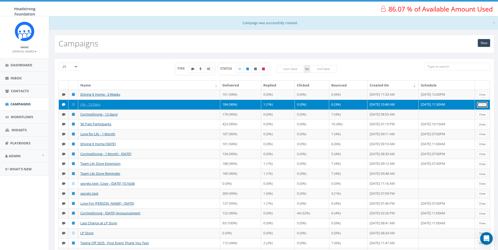
click at [485, 108] on link "View" at bounding box center [482, 105] width 11 height 6
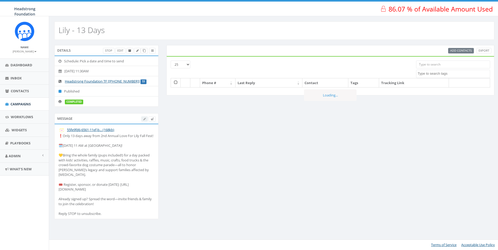
select select
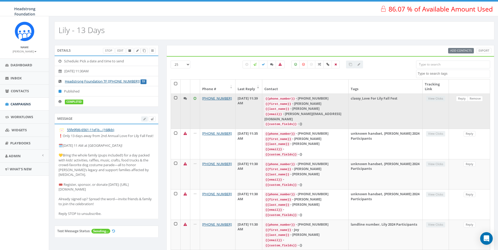
click at [185, 107] on td at bounding box center [186, 111] width 10 height 35
click at [177, 98] on td at bounding box center [176, 111] width 10 height 35
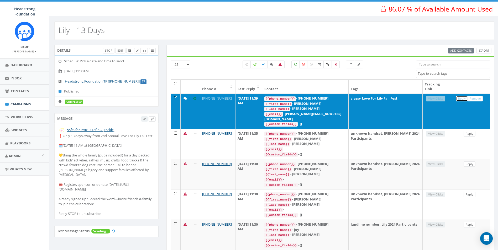
click at [462, 99] on link "Reply" at bounding box center [462, 99] width 12 height 6
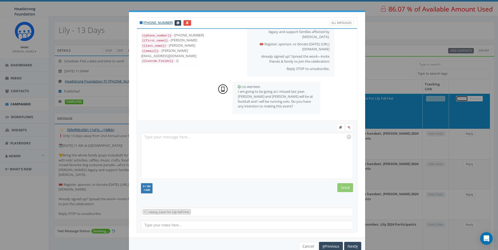
scroll to position [76, 0]
drag, startPoint x: 267, startPoint y: 106, endPoint x: 211, endPoint y: 90, distance: 58.5
click at [213, 90] on div "CID #6979000 [DATE] 11:39 AM I am going to be going as I missed last year, [PER…" at bounding box center [283, 98] width 141 height 38
click at [176, 148] on div at bounding box center [246, 156] width 211 height 46
click at [345, 190] on input "Send" at bounding box center [345, 187] width 16 height 9
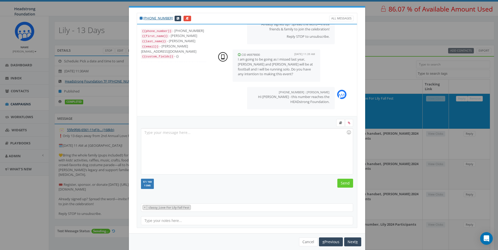
scroll to position [0, 0]
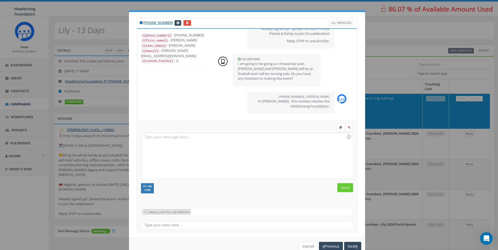
click at [369, 17] on div "+1 610-314-6208 All Messages {{phone_number}} - +16103146208 {{first_name}} - A…" at bounding box center [249, 125] width 498 height 250
click at [80, 50] on div "+1 610-314-6208 All Messages {{phone_number}} - +16103146208 {{first_name}} - A…" at bounding box center [249, 125] width 498 height 250
click at [345, 246] on button "Next" at bounding box center [352, 246] width 17 height 9
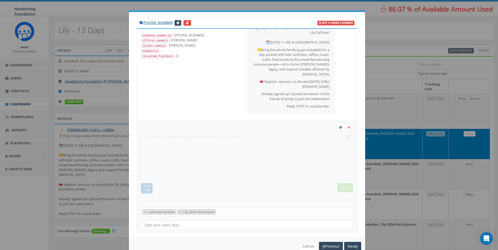
scroll to position [13, 0]
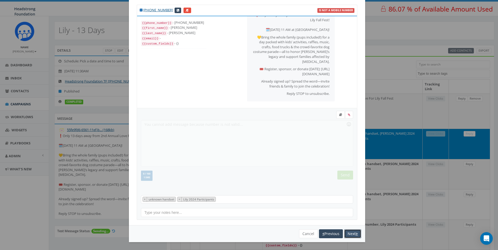
click at [344, 234] on button "Next" at bounding box center [352, 234] width 17 height 9
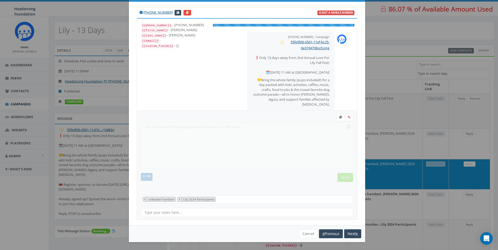
scroll to position [39, 0]
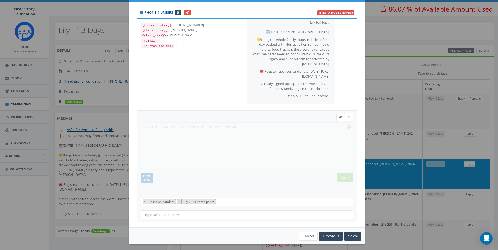
click at [365, 16] on div "+1 215-519-6553 is not a mobile number {{phone_number}} - +12155196553 {{first_…" at bounding box center [249, 125] width 498 height 250
click at [303, 241] on button "Cancel" at bounding box center [308, 236] width 19 height 9
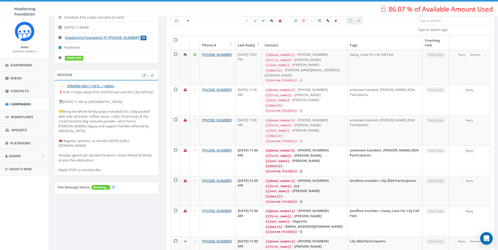
scroll to position [0, 0]
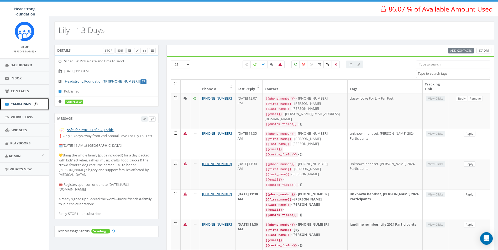
click at [30, 108] on link "Campaigns" at bounding box center [24, 104] width 49 height 13
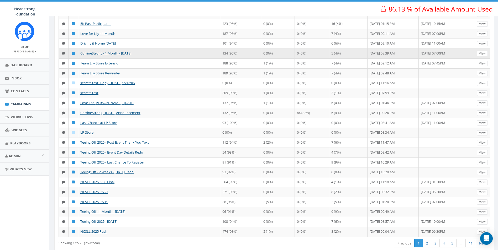
scroll to position [131, 0]
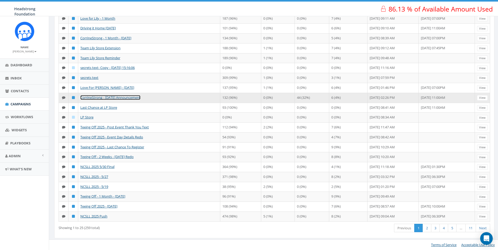
click at [109, 99] on link "CorrineStrong - [DATE] Announcement" at bounding box center [110, 97] width 60 height 5
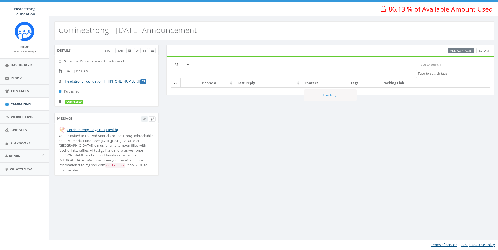
select select
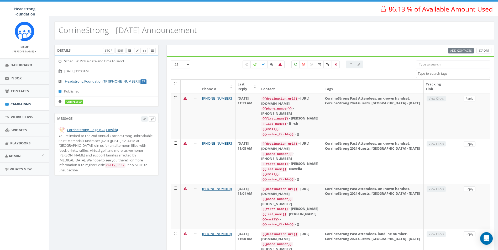
click at [105, 165] on code "rally_link" at bounding box center [115, 165] width 20 height 5
click at [23, 62] on link "Dashboard" at bounding box center [24, 65] width 49 height 13
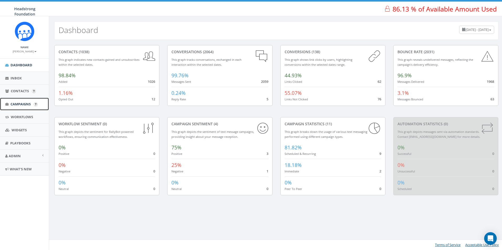
click at [18, 98] on link "Campaigns" at bounding box center [24, 104] width 49 height 13
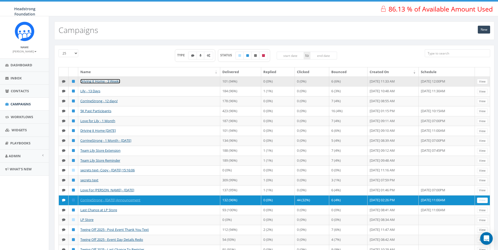
click at [91, 81] on link "Driving it Home - 3 Weeks" at bounding box center [100, 81] width 40 height 5
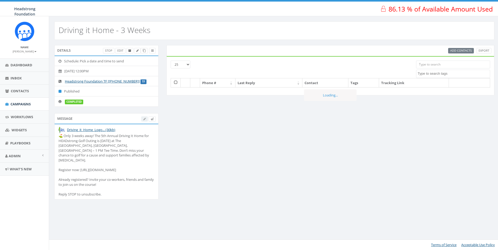
select select
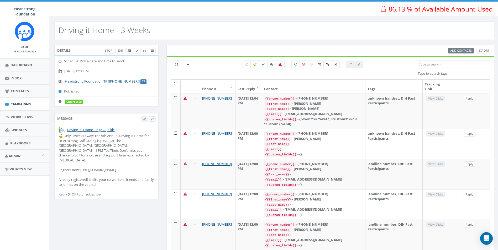
click at [108, 169] on div "⛳️ Only 3 weeks away! The 5th Annual Driving It Home for HEADstrong Golf Outing…" at bounding box center [107, 165] width 96 height 63
click at [114, 165] on div "⛳️ Only 3 weeks away! The 5th Annual Driving It Home for HEADstrong Golf Outing…" at bounding box center [107, 165] width 96 height 63
drag, startPoint x: 114, startPoint y: 165, endPoint x: 147, endPoint y: 168, distance: 32.7
click at [147, 168] on div "⛳️ Only 3 weeks away! The 5th Annual Driving It Home for HEADstrong Golf Outing…" at bounding box center [107, 165] width 96 height 63
drag, startPoint x: 147, startPoint y: 168, endPoint x: 149, endPoint y: 165, distance: 3.7
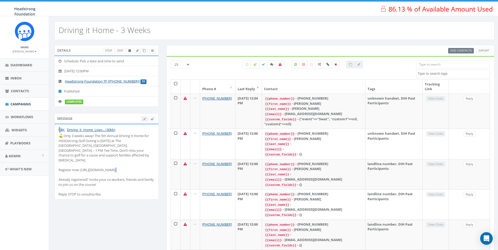
click at [149, 165] on div "⛳️ Only 3 weeks away! The 5th Annual Driving It Home for HEADstrong Golf Outing…" at bounding box center [107, 165] width 96 height 63
drag, startPoint x: 149, startPoint y: 166, endPoint x: 80, endPoint y: 166, distance: 69.0
click at [80, 166] on div "⛳️ Only 3 weeks away! The 5th Annual Driving It Home for HEADstrong Golf Outing…" at bounding box center [107, 165] width 96 height 63
drag, startPoint x: 80, startPoint y: 166, endPoint x: 97, endPoint y: 175, distance: 18.8
click at [97, 175] on div "⛳️ Only 3 weeks away! The 5th Annual Driving It Home for HEADstrong Golf Outing…" at bounding box center [107, 165] width 96 height 63
